Goal: Transaction & Acquisition: Purchase product/service

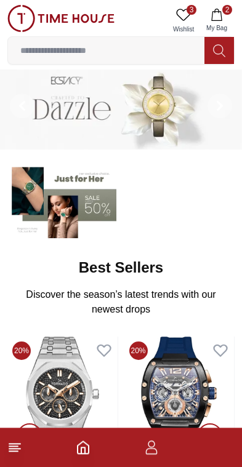
scroll to position [7, 0]
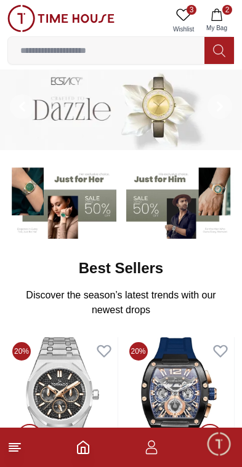
click at [187, 15] on icon at bounding box center [183, 14] width 15 height 15
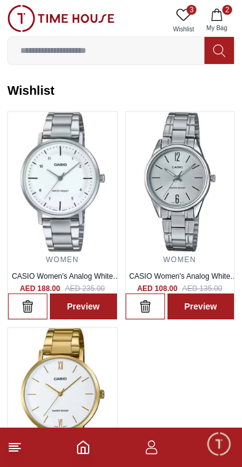
click at [217, 14] on icon "button" at bounding box center [216, 15] width 12 height 12
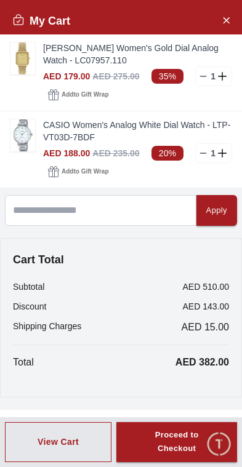
click at [195, 143] on link "CASIO Women's Analog White Dial Watch - LTP-VT03D-7BDF" at bounding box center [137, 131] width 189 height 25
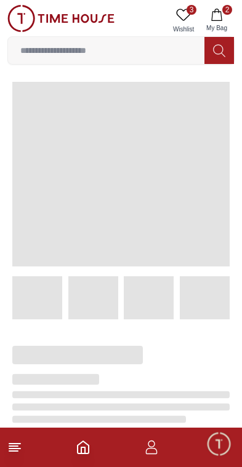
click at [210, 15] on icon "button" at bounding box center [216, 15] width 12 height 12
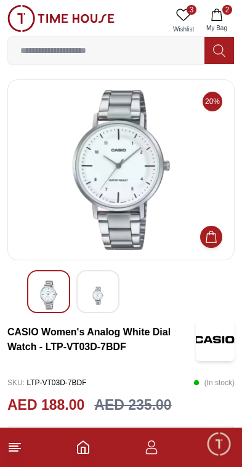
click at [218, 6] on button "2 My Bag" at bounding box center [217, 20] width 36 height 31
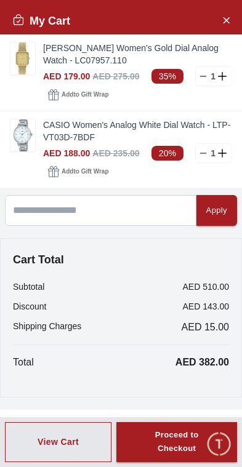
click at [202, 151] on icon at bounding box center [203, 153] width 10 height 10
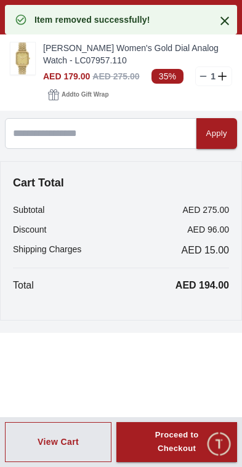
click at [196, 148] on button "Apply" at bounding box center [216, 133] width 41 height 31
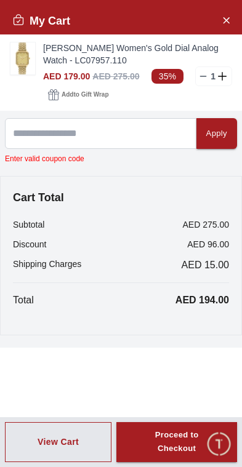
click at [219, 19] on button "Close Account" at bounding box center [226, 20] width 20 height 20
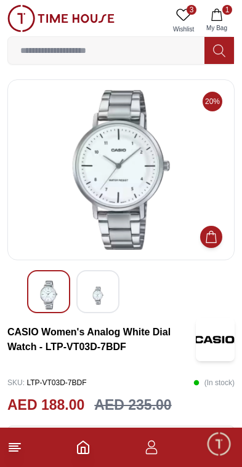
click at [214, 9] on icon "button" at bounding box center [216, 15] width 12 height 12
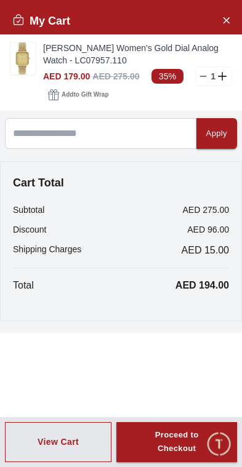
click at [199, 79] on icon at bounding box center [203, 76] width 10 height 10
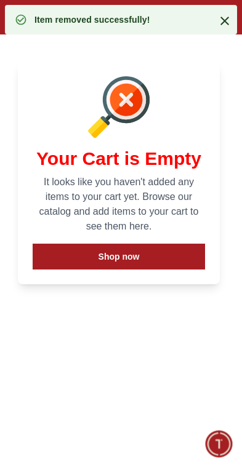
click at [229, 22] on icon at bounding box center [224, 21] width 15 height 15
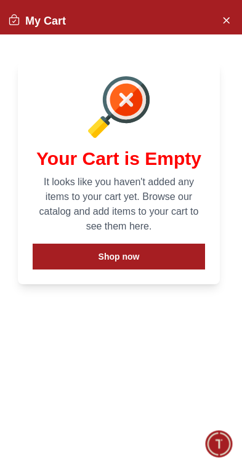
click at [227, 23] on icon "Close Account" at bounding box center [226, 19] width 10 height 15
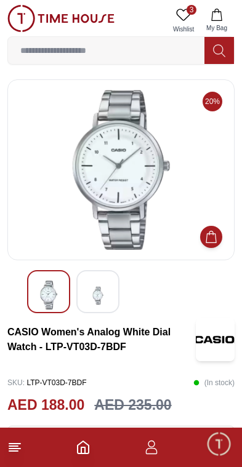
click at [9, 452] on icon at bounding box center [14, 446] width 15 height 15
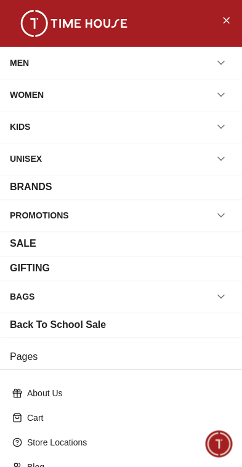
click at [26, 89] on div "WOMEN" at bounding box center [27, 95] width 34 height 22
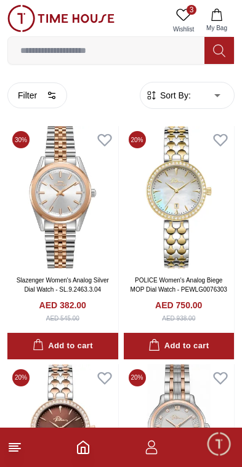
click at [169, 100] on span "Sort By:" at bounding box center [173, 95] width 33 height 12
click at [167, 95] on span "Sort By:" at bounding box center [173, 95] width 33 height 12
click at [175, 93] on span "Sort By:" at bounding box center [173, 95] width 33 height 12
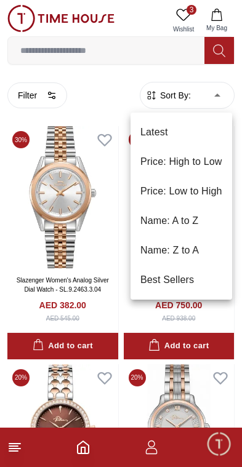
click at [146, 194] on li "Price: Low to High" at bounding box center [180, 191] width 101 height 30
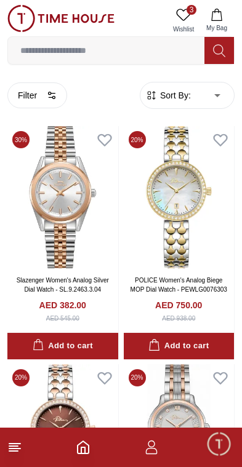
type input "*"
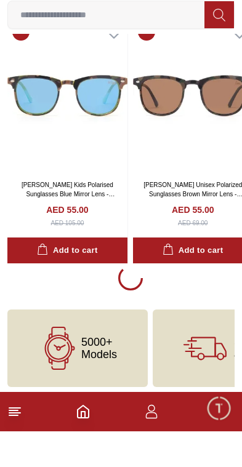
scroll to position [2318, 0]
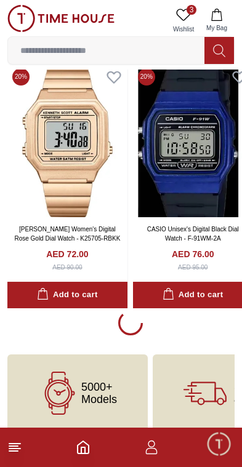
scroll to position [7305, 0]
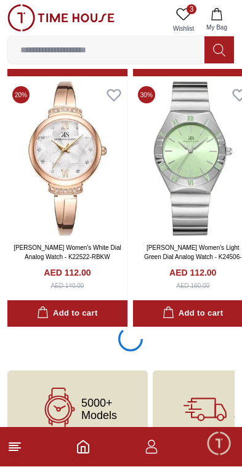
scroll to position [17325, 0]
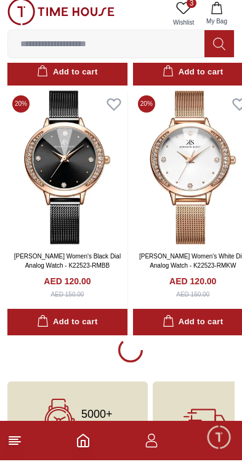
scroll to position [22340, 0]
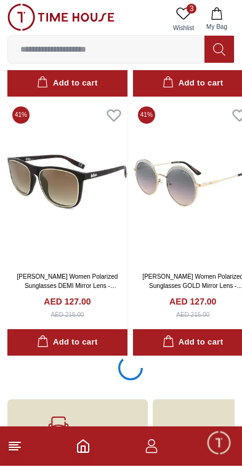
scroll to position [27364, 0]
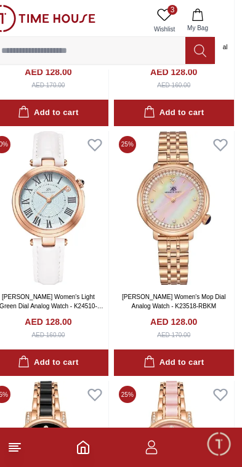
scroll to position [29620, 19]
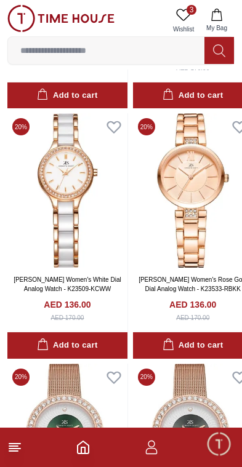
scroll to position [33390, 0]
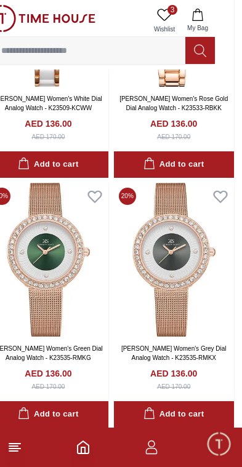
click at [162, 20] on icon at bounding box center [164, 15] width 14 height 12
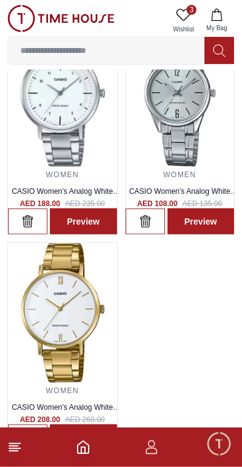
scroll to position [89, 0]
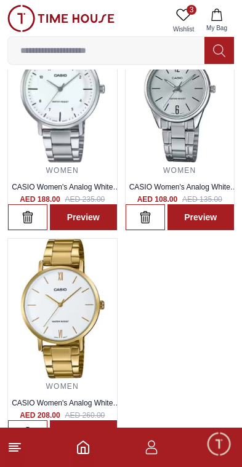
click at [6, 452] on footer at bounding box center [121, 446] width 242 height 39
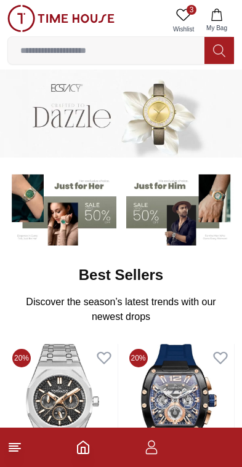
click at [216, 23] on span "My Bag" at bounding box center [216, 27] width 31 height 9
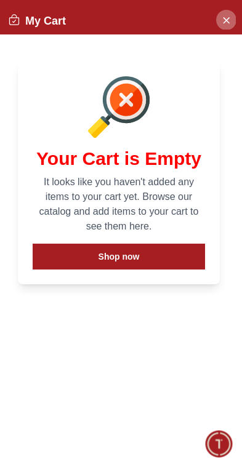
click at [227, 23] on icon "Close Account" at bounding box center [226, 19] width 10 height 15
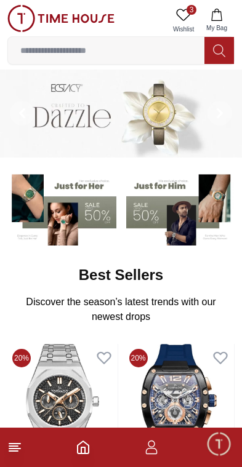
click at [185, 8] on icon at bounding box center [183, 14] width 15 height 15
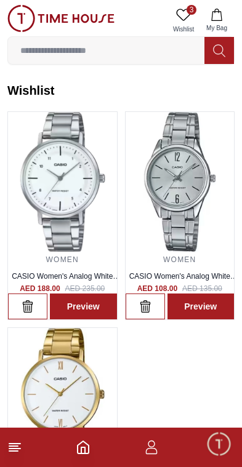
click at [193, 17] on link "3 Wishlist" at bounding box center [183, 20] width 31 height 31
click at [183, 12] on icon at bounding box center [183, 14] width 15 height 15
click at [177, 13] on icon at bounding box center [183, 14] width 15 height 15
click at [10, 451] on line at bounding box center [13, 451] width 9 height 0
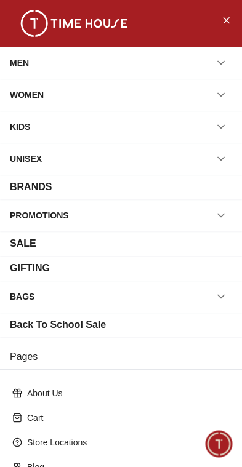
click at [28, 92] on div "WOMEN" at bounding box center [27, 95] width 34 height 22
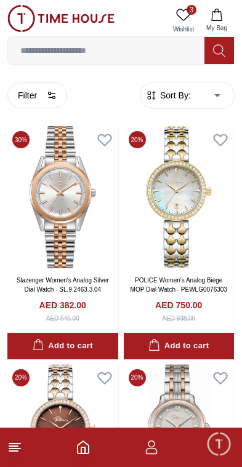
click at [79, 47] on input at bounding box center [106, 50] width 196 height 25
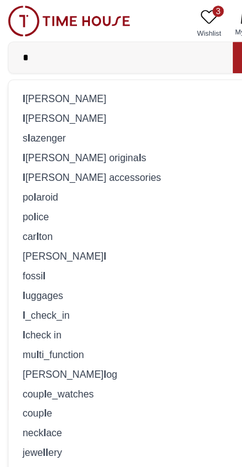
type input "*"
click at [28, 85] on div "l [PERSON_NAME]" at bounding box center [120, 85] width 211 height 17
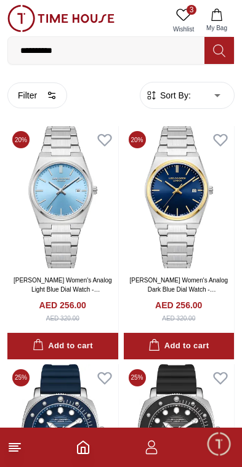
click at [30, 89] on button "Filter" at bounding box center [37, 95] width 60 height 26
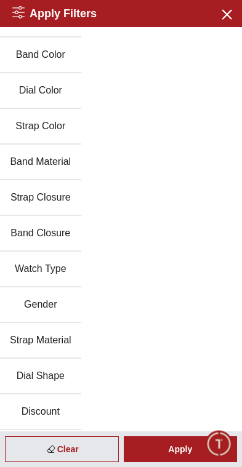
scroll to position [239, 0]
click at [33, 312] on button "Gender" at bounding box center [40, 305] width 81 height 36
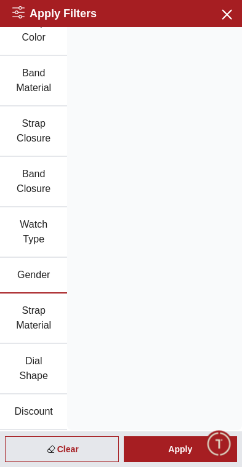
scroll to position [401, 0]
click at [23, 270] on button "Gender" at bounding box center [33, 276] width 67 height 36
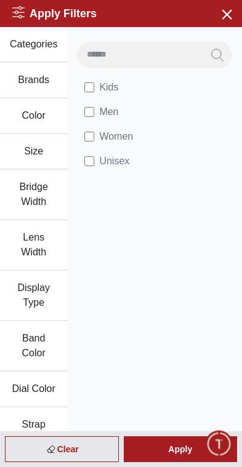
scroll to position [0, 0]
click at [104, 138] on span "Women" at bounding box center [116, 136] width 34 height 15
click at [92, 130] on label "Women" at bounding box center [108, 136] width 49 height 15
click at [159, 441] on div "Apply" at bounding box center [181, 449] width 114 height 26
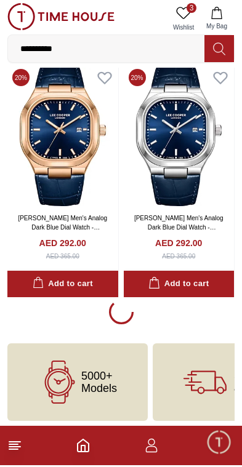
scroll to position [2197, 0]
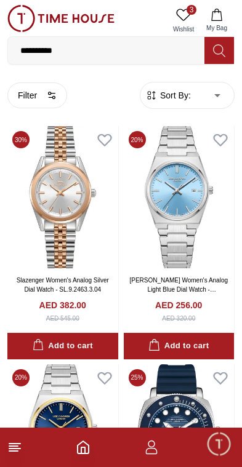
click at [159, 100] on span "Sort By:" at bounding box center [173, 95] width 33 height 12
click at [187, 97] on span "Sort By:" at bounding box center [173, 95] width 33 height 12
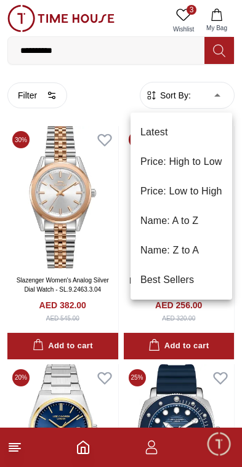
click at [155, 192] on li "Price: Low to High" at bounding box center [180, 191] width 101 height 30
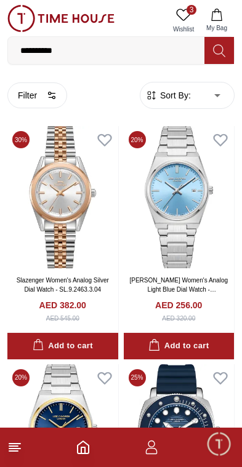
type input "*"
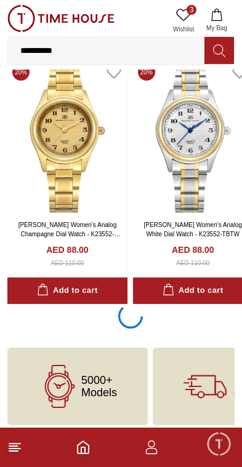
scroll to position [4811, 0]
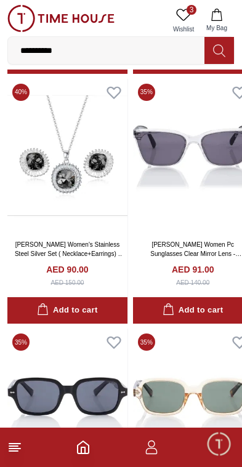
scroll to position [5043, 0]
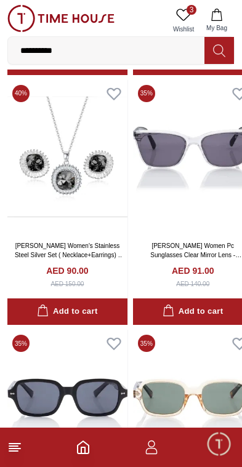
click at [181, 20] on icon at bounding box center [183, 14] width 15 height 15
